Goal: Task Accomplishment & Management: Use online tool/utility

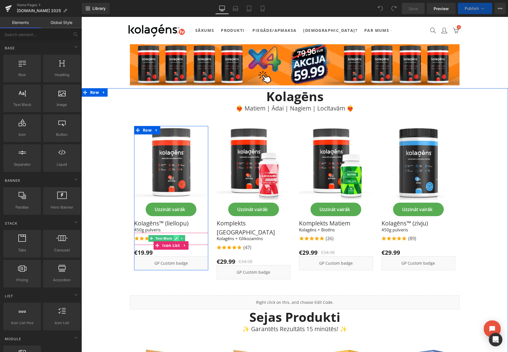
click at [175, 237] on icon at bounding box center [176, 238] width 3 height 3
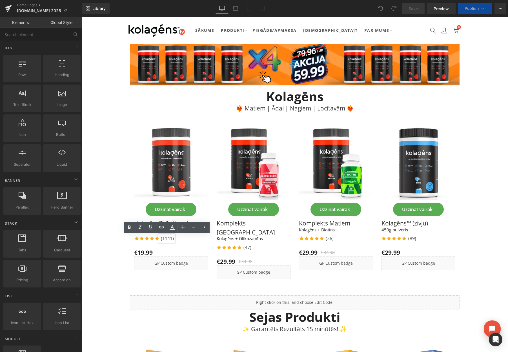
click at [172, 239] on p "(1141)" at bounding box center [167, 238] width 13 height 7
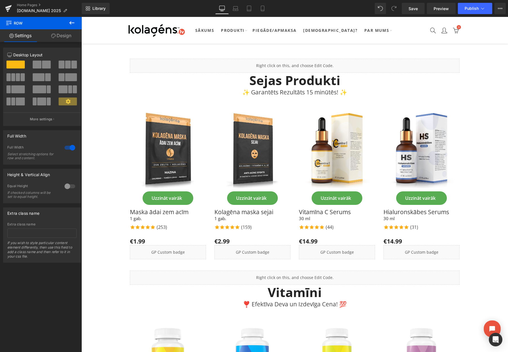
scroll to position [238, 0]
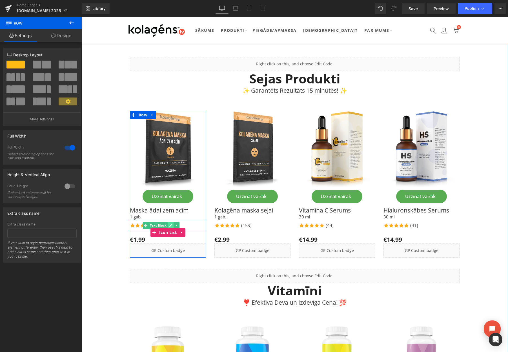
click at [170, 224] on icon at bounding box center [170, 225] width 3 height 3
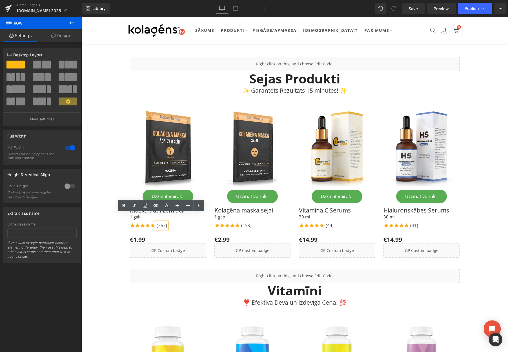
click at [165, 222] on p "(253)" at bounding box center [162, 225] width 10 height 7
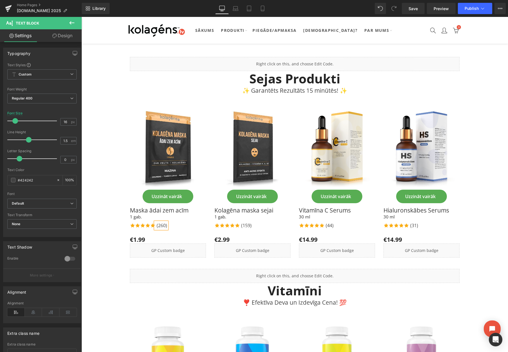
click at [189, 222] on div "Icon Icon Icon Icon Icon Icon List Hoz (260) Text Block" at bounding box center [168, 226] width 76 height 8
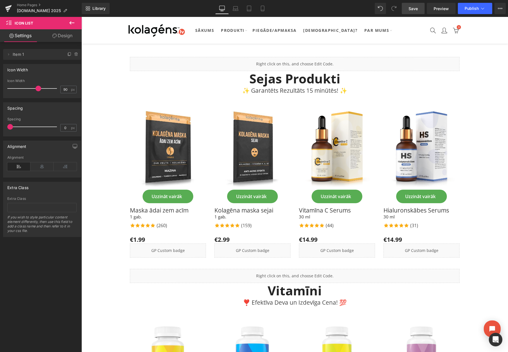
click at [410, 10] on span "Save" at bounding box center [412, 9] width 9 height 6
click at [467, 6] on span "Publish" at bounding box center [471, 8] width 14 height 5
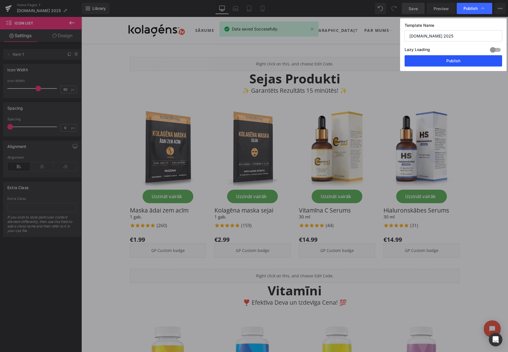
click at [455, 60] on button "Publish" at bounding box center [452, 60] width 97 height 11
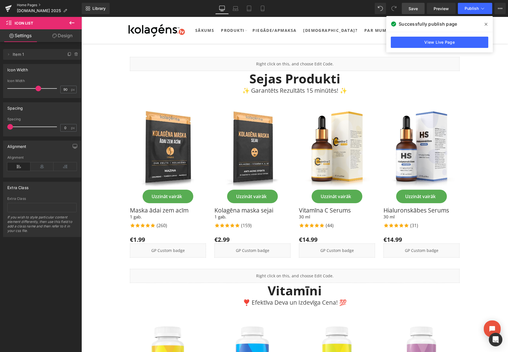
click at [23, 5] on link "Home Pages" at bounding box center [49, 5] width 65 height 5
